Goal: Find contact information: Find contact information

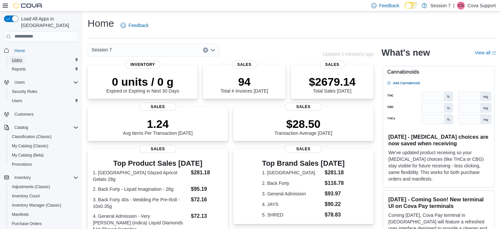
click at [18, 57] on span "Users" at bounding box center [17, 59] width 10 height 5
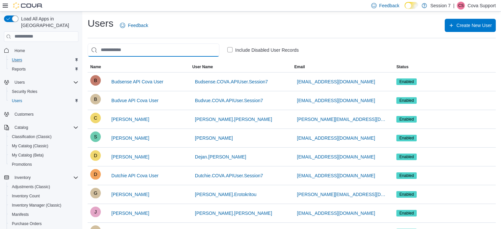
click at [140, 56] on input "search" at bounding box center [154, 49] width 132 height 13
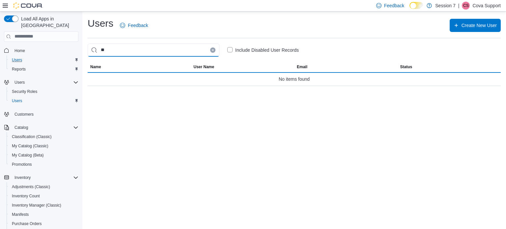
type input "**"
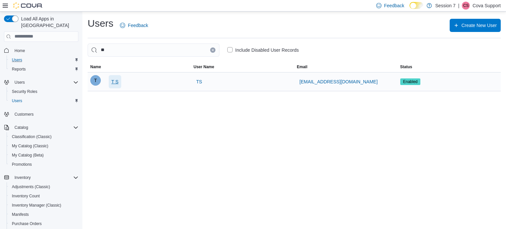
click at [113, 80] on span "T S" at bounding box center [114, 81] width 7 height 7
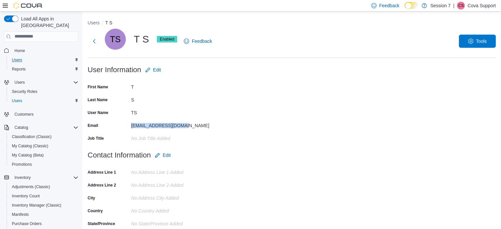
drag, startPoint x: 194, startPoint y: 128, endPoint x: 127, endPoint y: 127, distance: 67.2
click at [127, 127] on div "Email [EMAIL_ADDRESS][DOMAIN_NAME]" at bounding box center [154, 125] width 132 height 10
copy div "[EMAIL_ADDRESS][DOMAIN_NAME]"
